Goal: Task Accomplishment & Management: Manage account settings

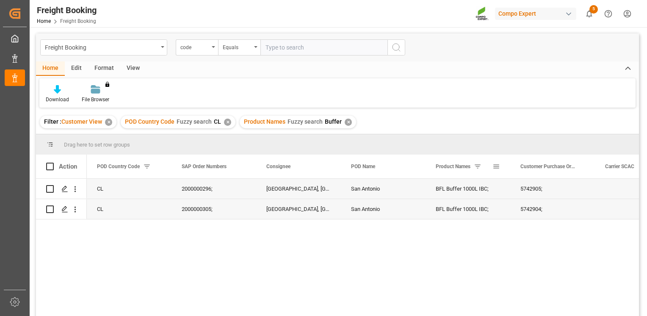
click at [480, 167] on span at bounding box center [478, 167] width 8 height 8
click at [479, 166] on span at bounding box center [478, 167] width 8 height 8
click at [467, 259] on div "CL 2000000296; [GEOGRAPHIC_DATA], Sitrans San Antonio San Antonio BFL Buffer 10…" at bounding box center [363, 250] width 553 height 143
click at [351, 121] on div "Product Names Fuzzy search Buffer ✕" at bounding box center [298, 122] width 117 height 13
click at [347, 122] on div "✕" at bounding box center [348, 122] width 7 height 7
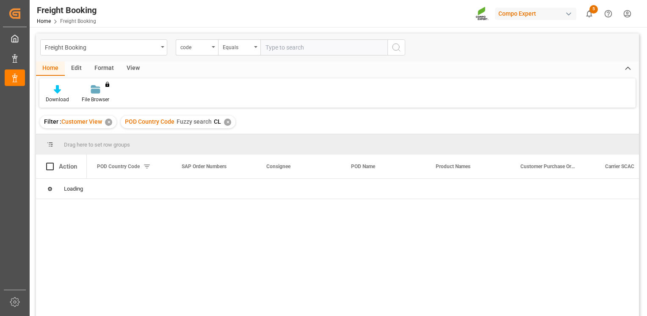
click at [230, 122] on div "✕" at bounding box center [227, 122] width 7 height 7
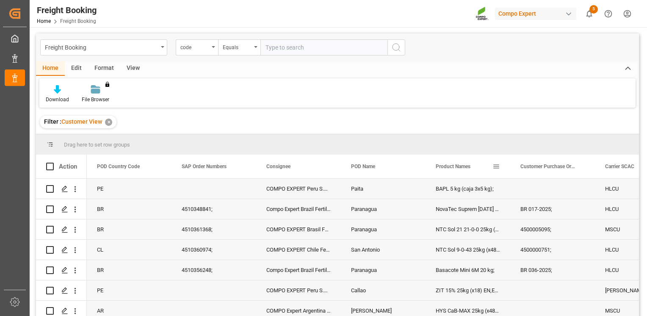
click at [478, 168] on div "Product Names" at bounding box center [464, 167] width 57 height 24
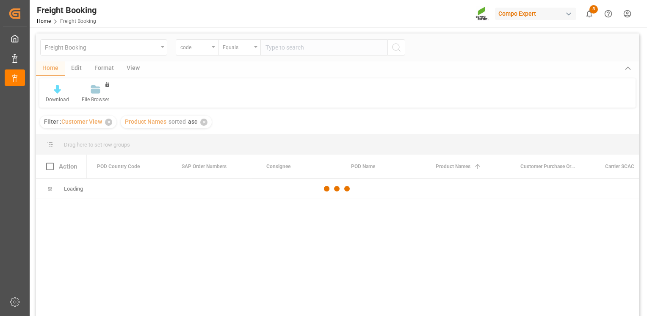
click at [498, 166] on div at bounding box center [337, 188] width 603 height 311
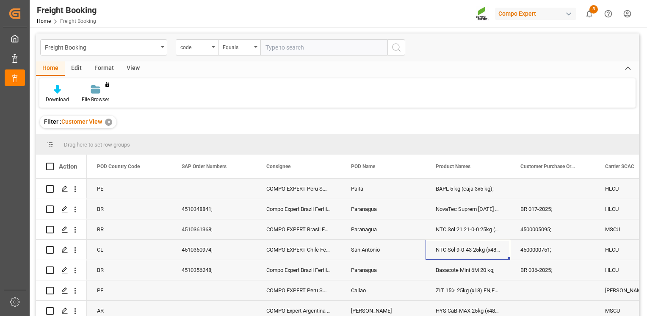
click at [462, 250] on div "NTC Sol 9-0-43 25kg (x48) INT MSE;" at bounding box center [468, 250] width 85 height 20
click at [414, 165] on span at bounding box center [412, 167] width 8 height 8
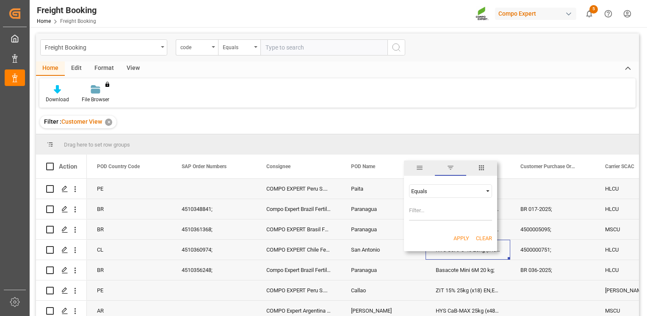
click at [480, 166] on span "columns" at bounding box center [482, 168] width 8 height 8
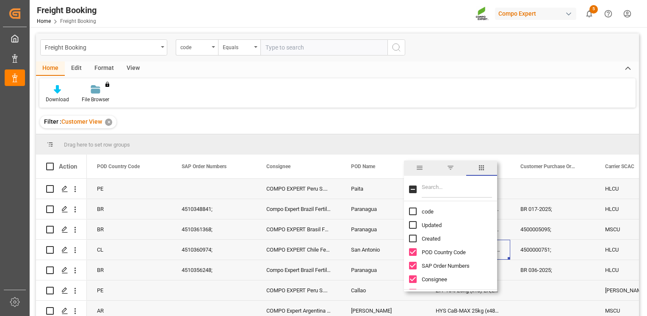
click at [576, 248] on div "4500000751;" at bounding box center [553, 250] width 85 height 20
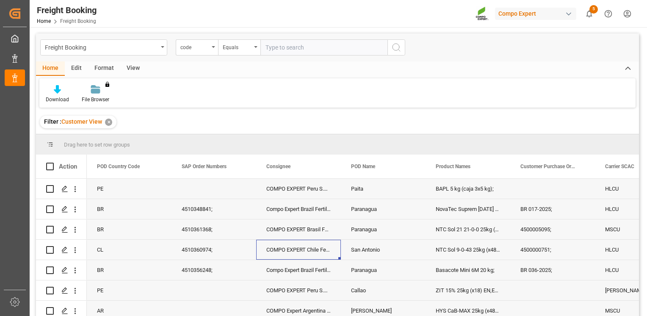
click at [281, 253] on div "COMPO EXPERT Chile Ferti. Ltda" at bounding box center [298, 250] width 85 height 20
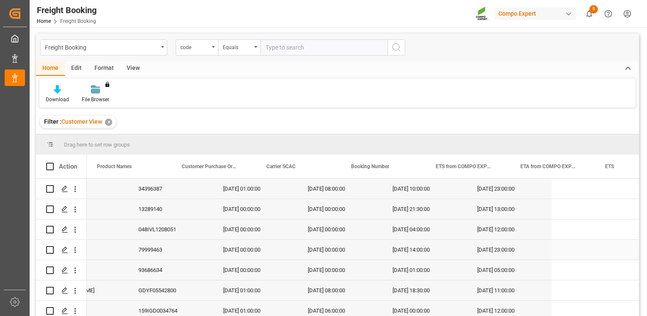
scroll to position [0, 254]
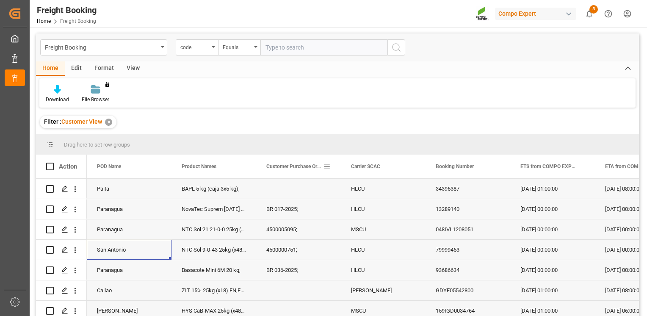
click at [327, 163] on span at bounding box center [327, 167] width 8 height 8
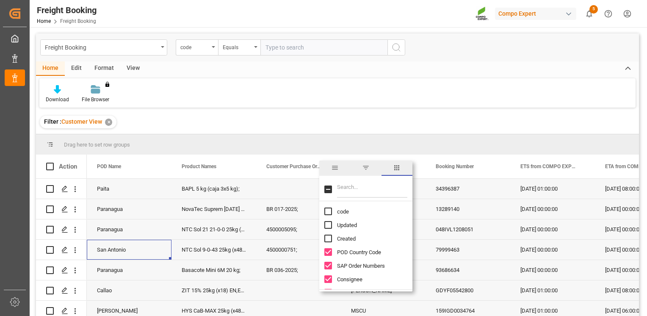
click at [397, 168] on span "columns" at bounding box center [397, 168] width 8 height 8
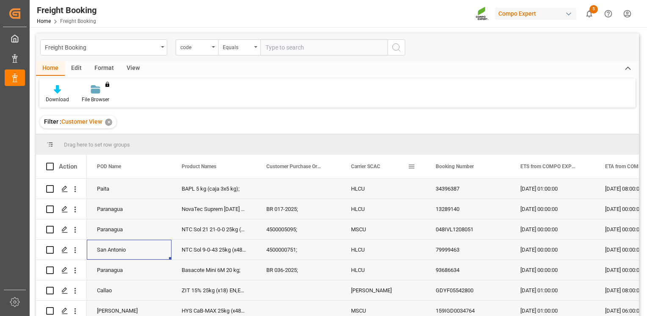
click at [409, 164] on span at bounding box center [412, 167] width 8 height 8
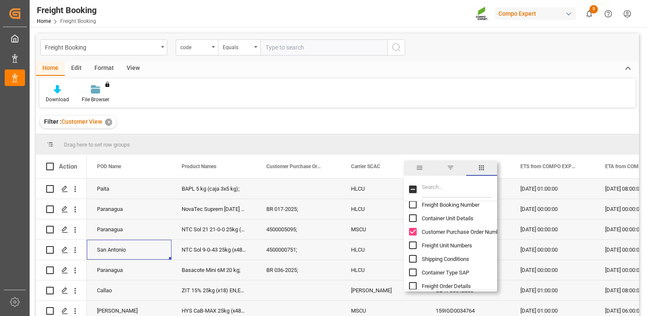
scroll to position [162, 0]
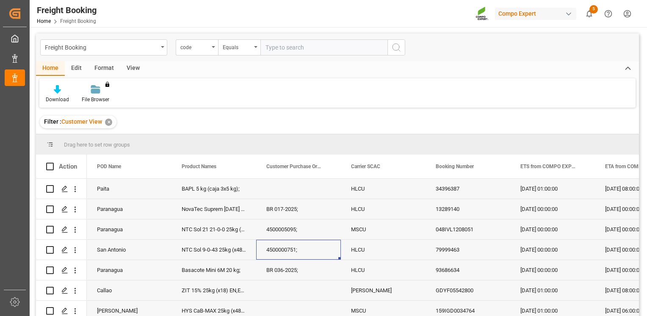
click at [276, 255] on div "4500000751;" at bounding box center [298, 250] width 85 height 20
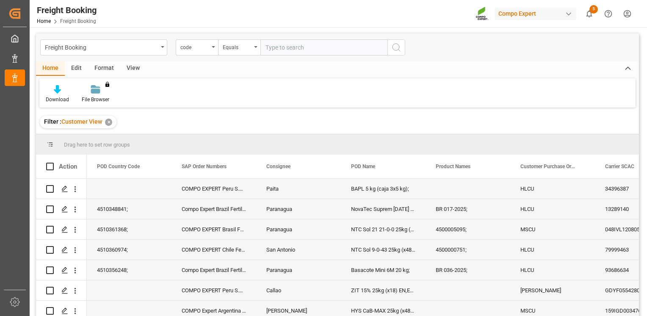
scroll to position [0, 0]
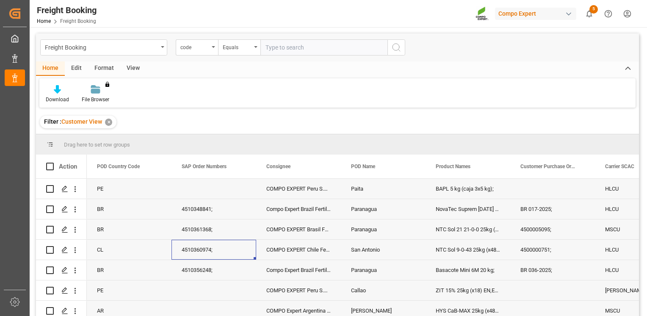
click at [471, 253] on div "NTC Sol 9-0-43 25kg (x48) INT MSE;" at bounding box center [468, 250] width 85 height 20
click at [496, 164] on span at bounding box center [497, 167] width 8 height 8
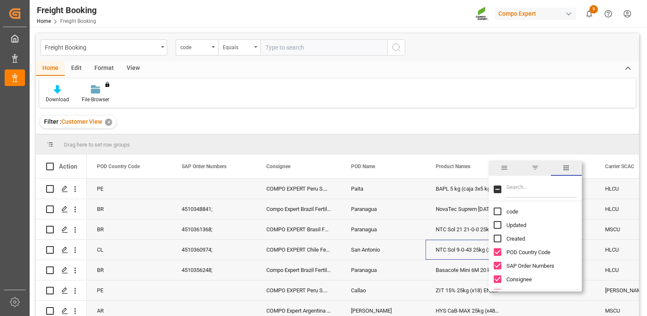
click at [341, 239] on div "COMPO EXPERT Brasil Fert. Ltda" at bounding box center [298, 229] width 85 height 20
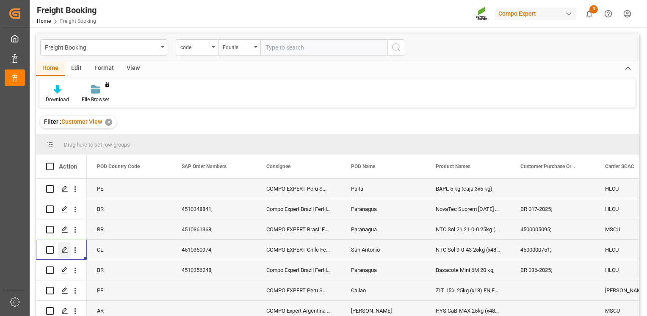
click at [64, 249] on icon "Press SPACE to select this row." at bounding box center [64, 250] width 7 height 7
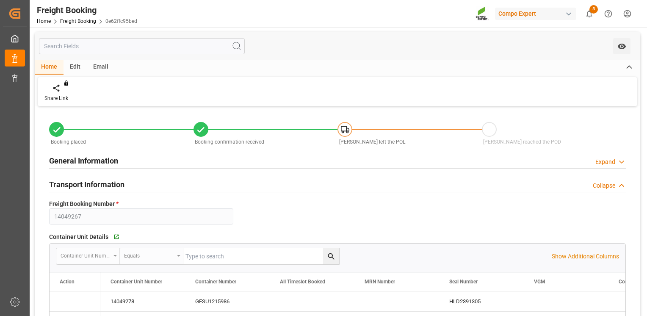
type input "HLCU"
type input "9963528"
type input "ESVLC"
type input "CLSAI"
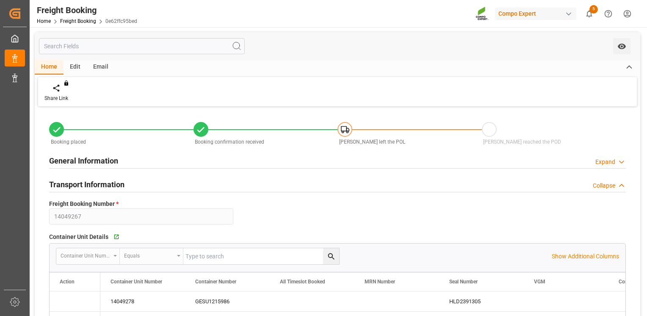
type input "200"
type input "[DATE] 00:00"
type input "[DATE] 14:00"
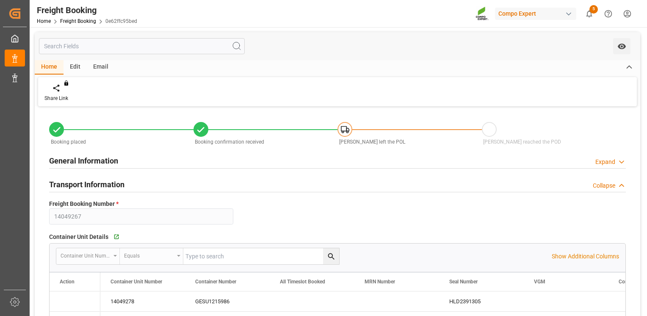
type input "[DATE] 23:00"
type input "[DATE] 13:03"
type input "[DATE] 13:04"
type input "[DATE] 14:34"
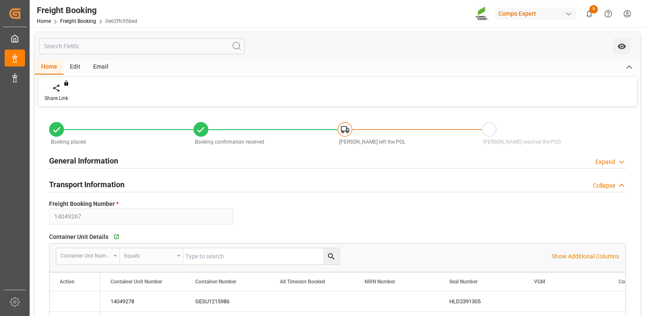
type input "[DATE] 14:34"
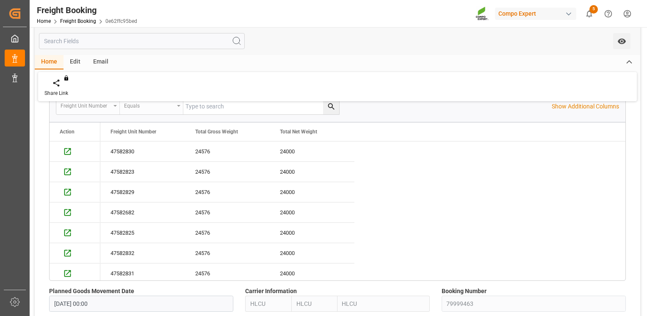
click at [450, 100] on div "Share Link You don't have permission for this feature. Contact admin." at bounding box center [337, 86] width 599 height 29
click at [465, 117] on div "Freight Unit Number Equals Show Additional Columns" at bounding box center [338, 106] width 576 height 25
click at [639, 136] on div "Booking placed Booking confirmation received Vessel left the POL Vessel reached…" at bounding box center [338, 177] width 606 height 1155
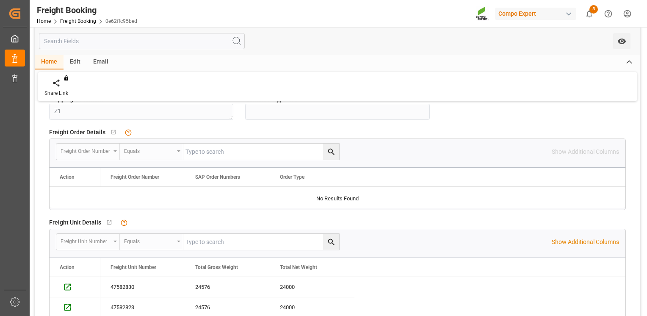
scroll to position [356, 0]
